Goal: Transaction & Acquisition: Purchase product/service

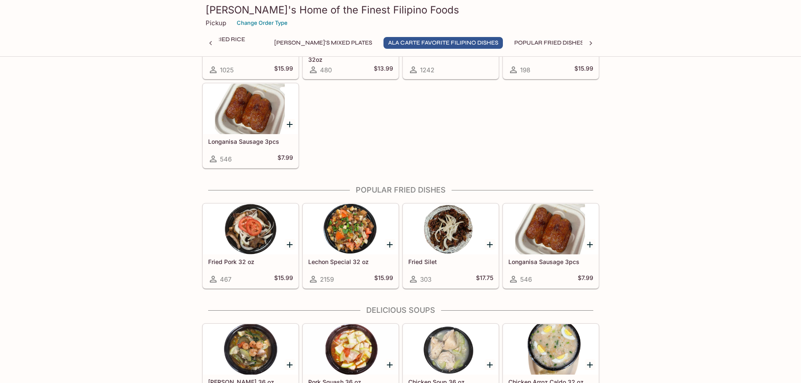
scroll to position [850, 0]
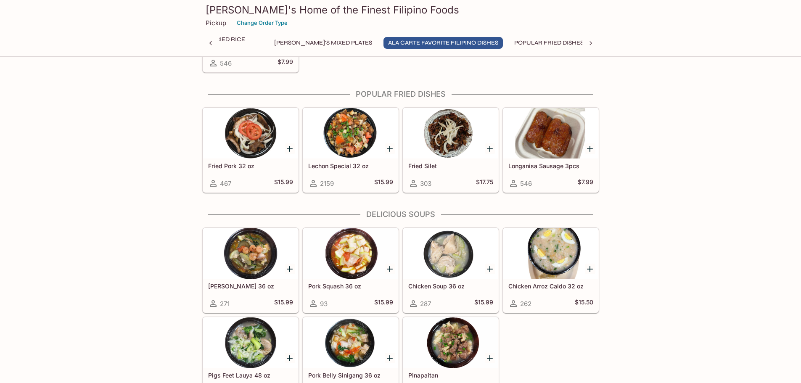
click at [551, 165] on h5 "Longanisa Sausage 3pcs" at bounding box center [551, 165] width 85 height 7
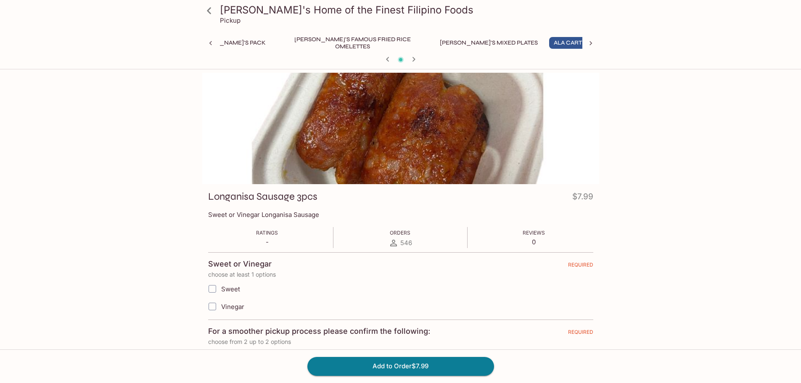
scroll to position [0, 113]
click at [236, 307] on span "Vinegar" at bounding box center [232, 307] width 23 height 8
click at [221, 307] on input "Vinegar" at bounding box center [212, 306] width 17 height 17
checkbox input "true"
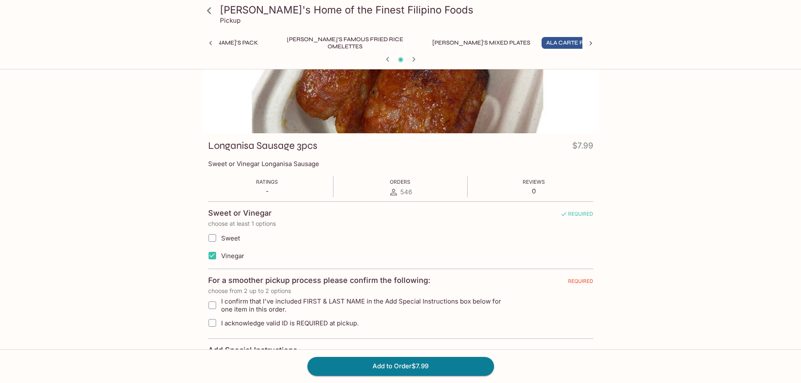
scroll to position [126, 0]
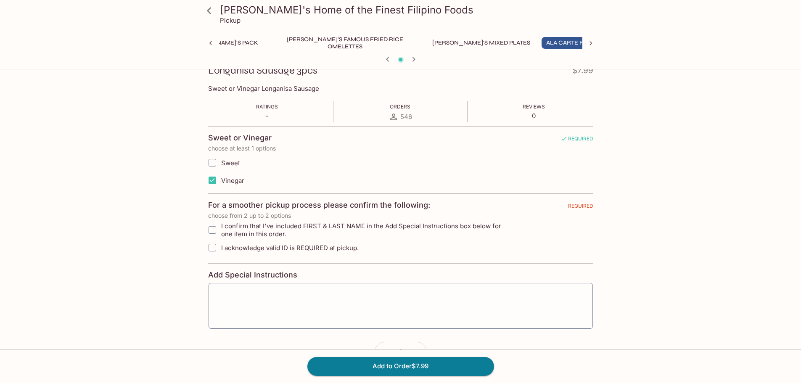
click at [232, 241] on label "I acknowledge valid ID is REQUIRED at pickup." at bounding box center [358, 248] width 309 height 18
click at [221, 241] on input "I acknowledge valid ID is REQUIRED at pickup." at bounding box center [212, 247] width 17 height 17
checkbox input "true"
click at [237, 233] on span "I confirm that I've included FIRST & LAST NAME in the Add Special Instructions …" at bounding box center [367, 230] width 292 height 16
click at [221, 233] on input "I confirm that I've included FIRST & LAST NAME in the Add Special Instructions …" at bounding box center [212, 230] width 17 height 17
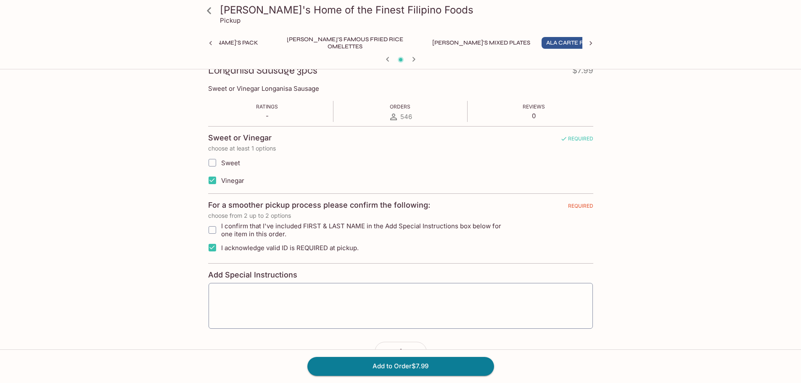
checkbox input "true"
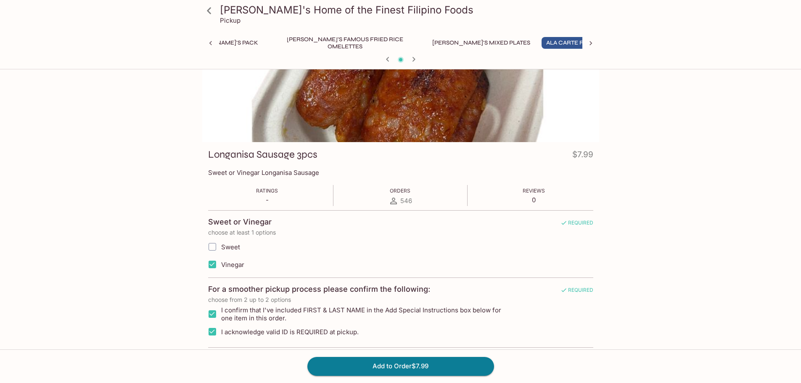
scroll to position [0, 0]
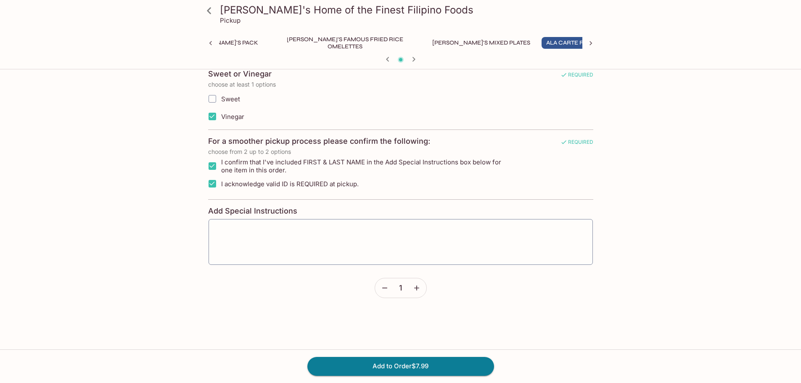
click at [420, 289] on icon "button" at bounding box center [417, 288] width 8 height 8
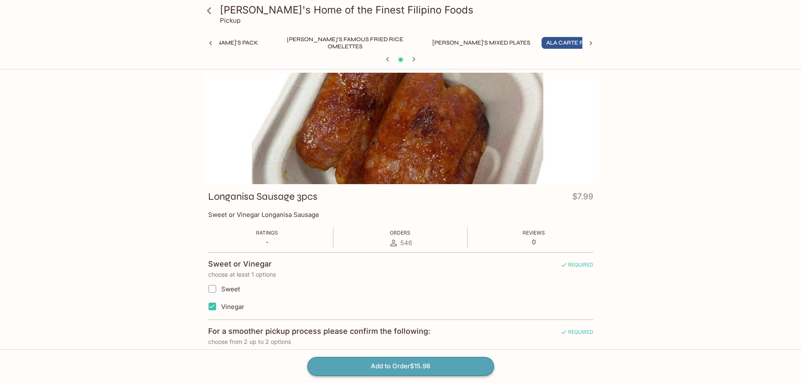
click at [377, 370] on button "Add to Order $15.98" at bounding box center [401, 366] width 187 height 19
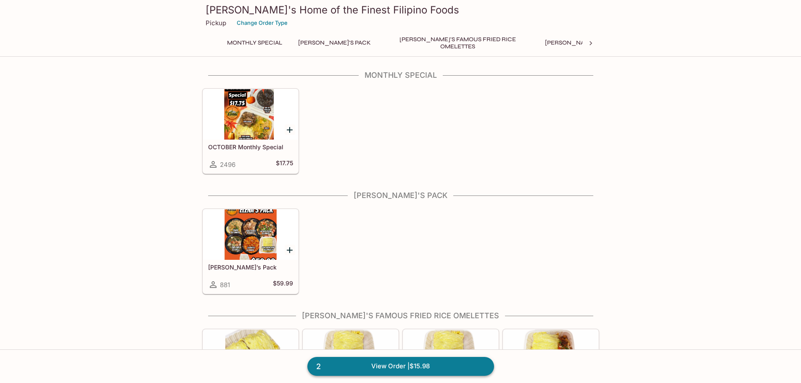
click at [411, 368] on link "2 View Order | $15.98" at bounding box center [401, 366] width 187 height 19
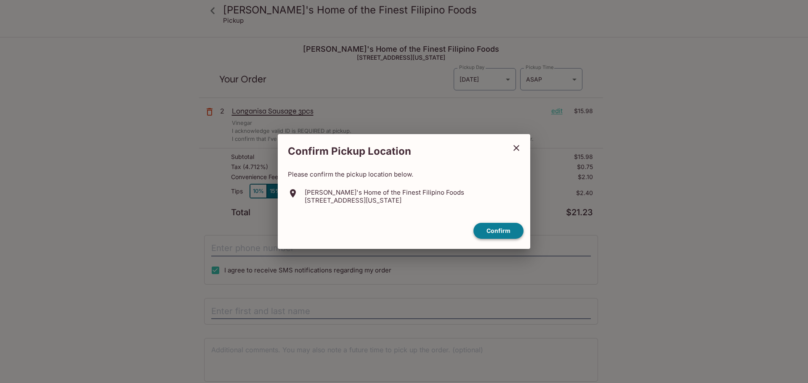
click at [483, 232] on button "Confirm" at bounding box center [498, 231] width 50 height 16
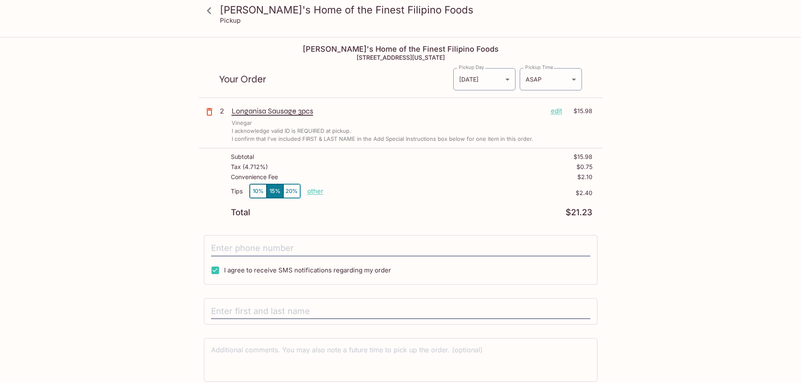
click at [262, 196] on button "10%" at bounding box center [258, 191] width 17 height 14
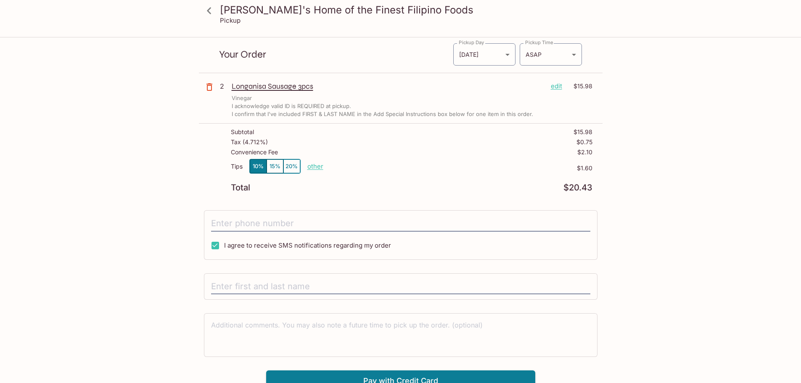
scroll to position [38, 0]
